Goal: Check status: Check status

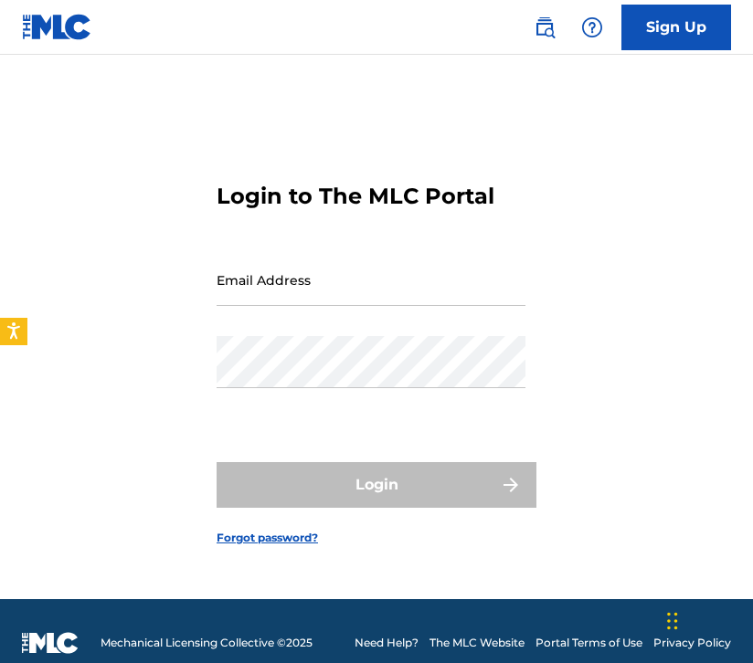
click at [302, 292] on input "Email Address" at bounding box center [371, 280] width 309 height 52
type input "[EMAIL_ADDRESS][DOMAIN_NAME]"
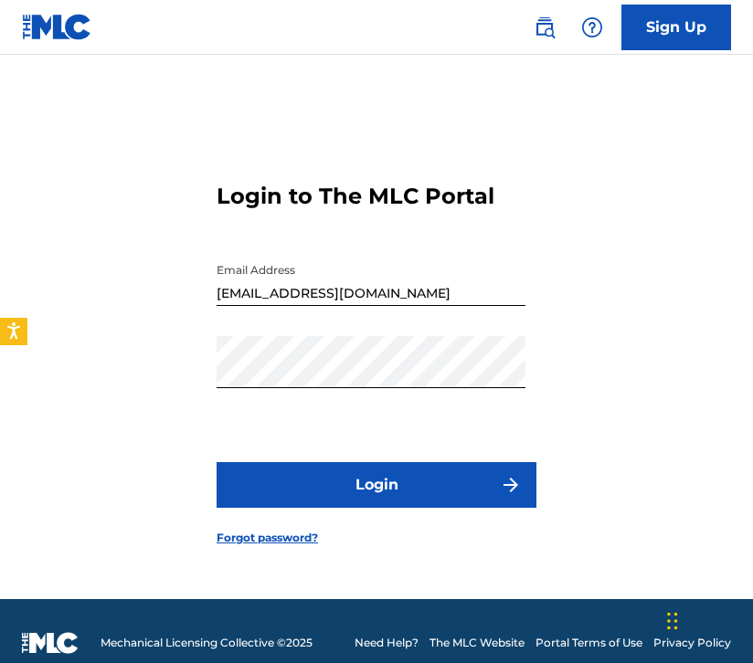
click at [342, 467] on button "Login" at bounding box center [377, 485] width 320 height 46
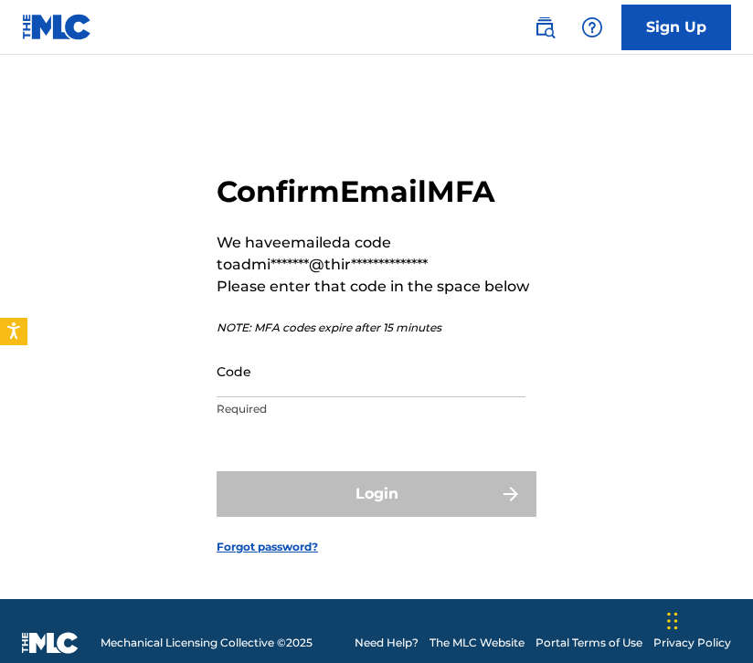
click at [314, 387] on input "Code" at bounding box center [371, 371] width 309 height 52
paste input "879199"
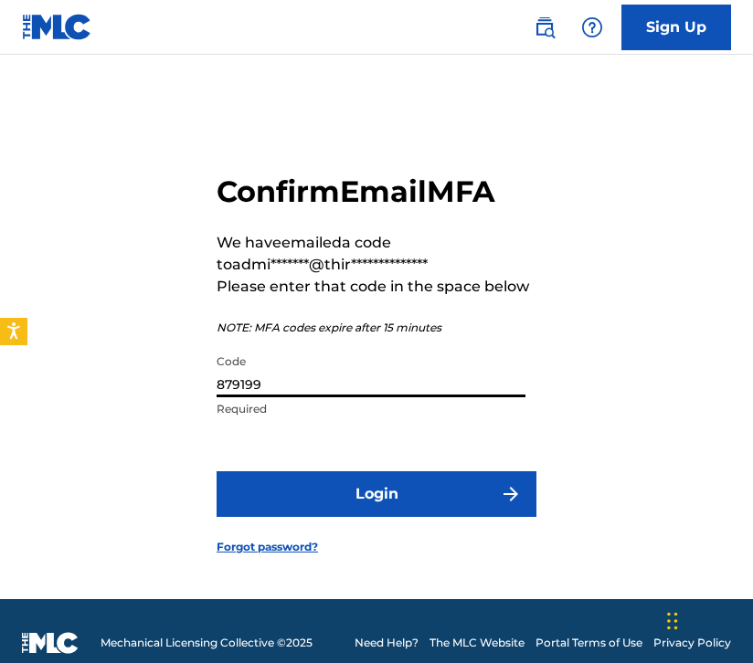
type input "879199"
click at [364, 475] on button "Login" at bounding box center [377, 494] width 320 height 46
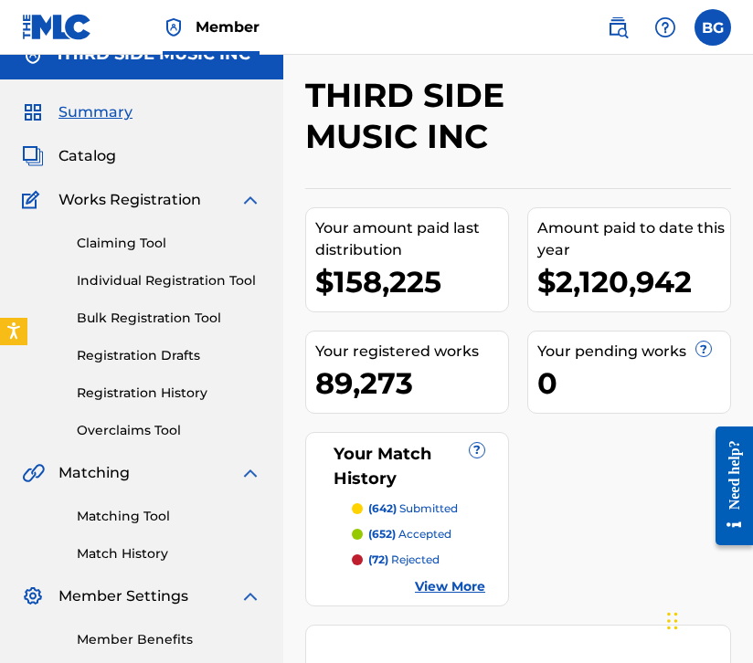
scroll to position [43, 0]
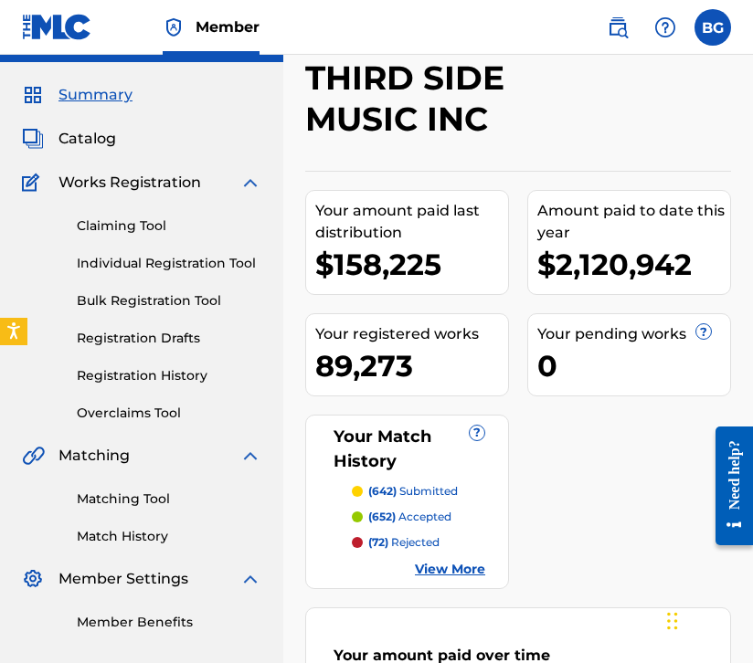
click at [421, 512] on p "(652) accepted" at bounding box center [409, 517] width 83 height 16
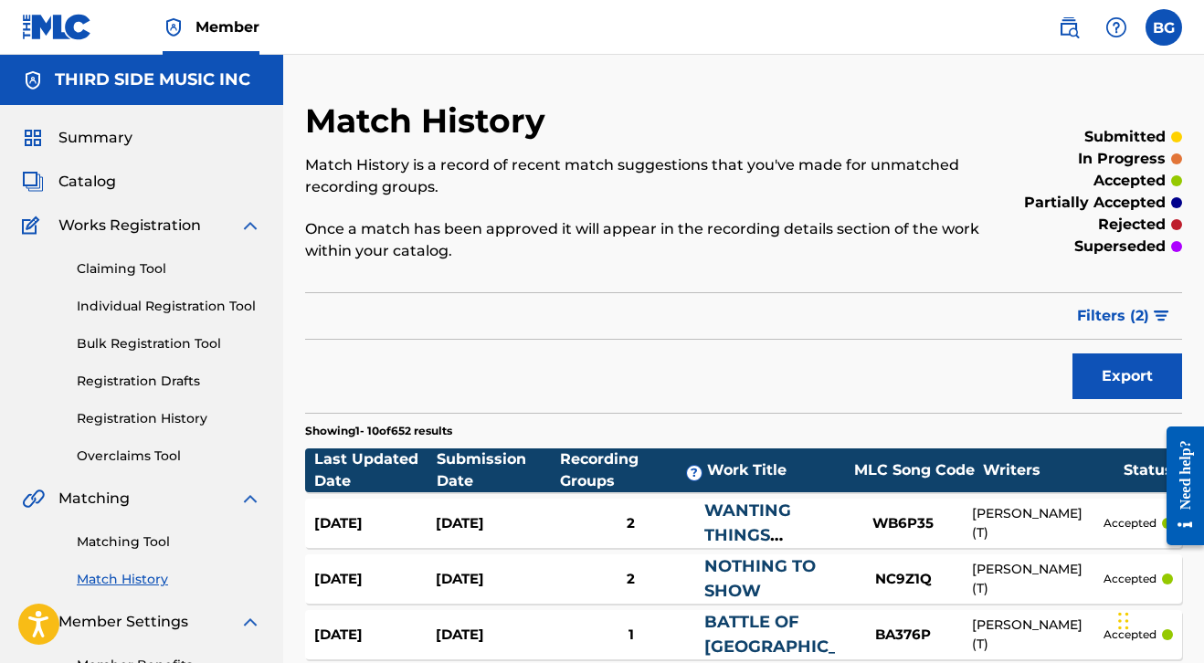
click at [111, 143] on span "Summary" at bounding box center [95, 138] width 74 height 22
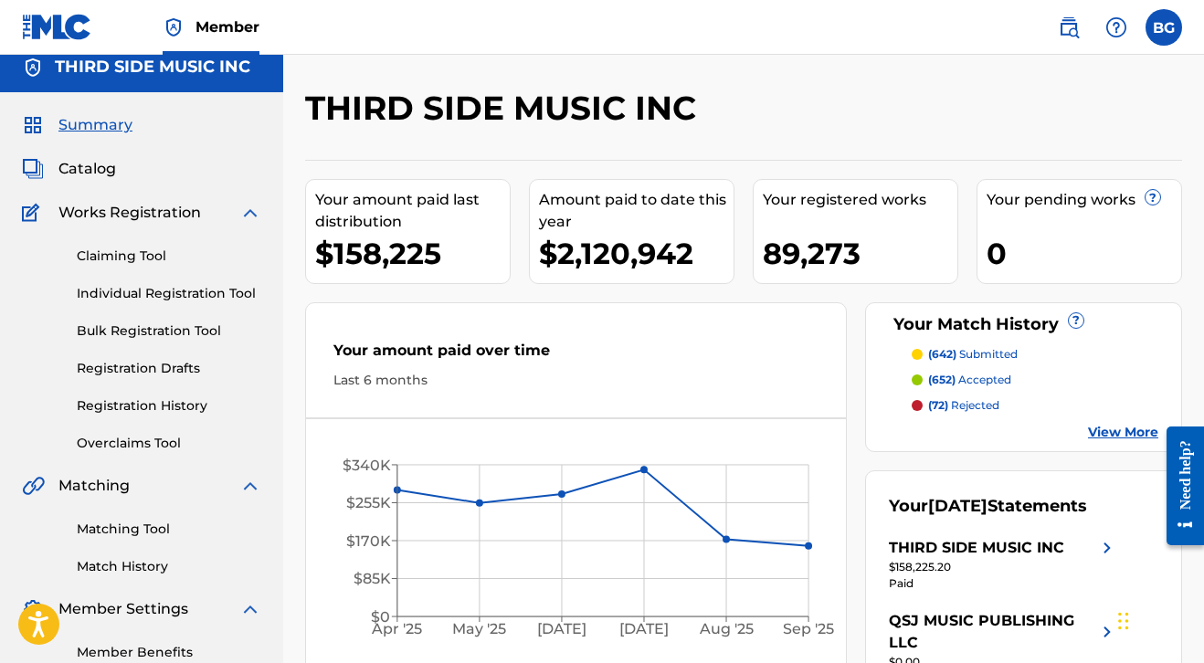
scroll to position [31, 0]
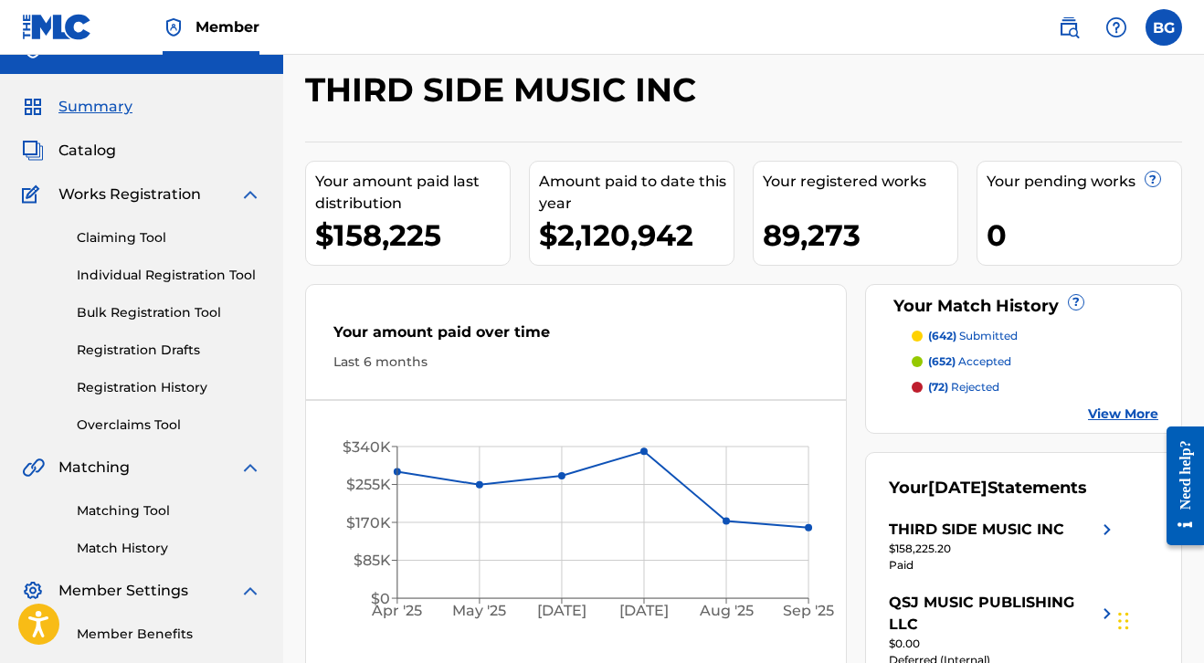
click at [752, 329] on span "(642)" at bounding box center [942, 336] width 28 height 14
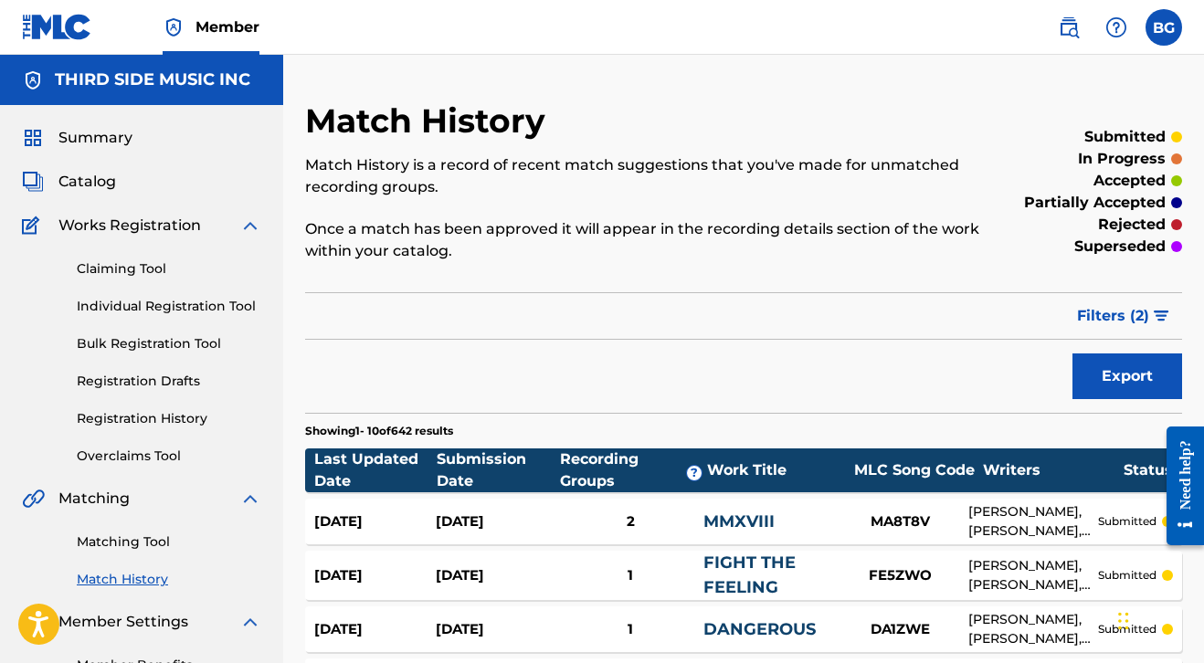
click at [106, 149] on div "Summary Catalog Works Registration Claiming Tool Individual Registration Tool B…" at bounding box center [141, 401] width 283 height 592
click at [108, 140] on span "Summary" at bounding box center [95, 138] width 74 height 22
